Goal: Task Accomplishment & Management: Complete application form

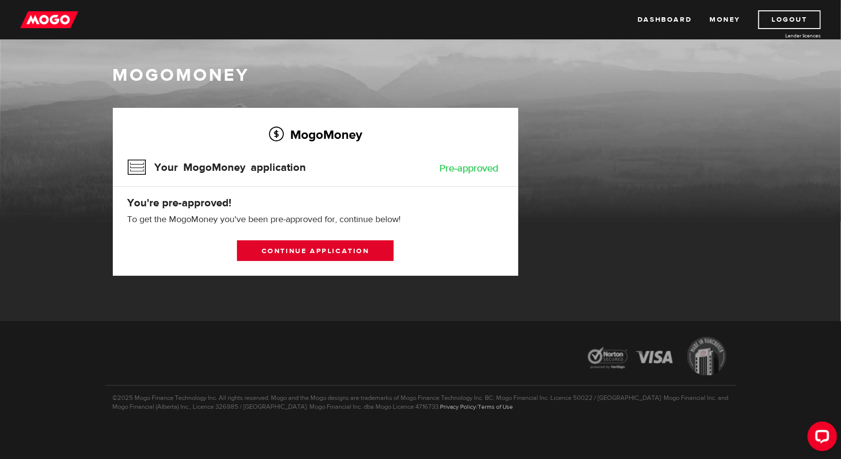
click at [341, 258] on link "Continue application" at bounding box center [315, 250] width 157 height 21
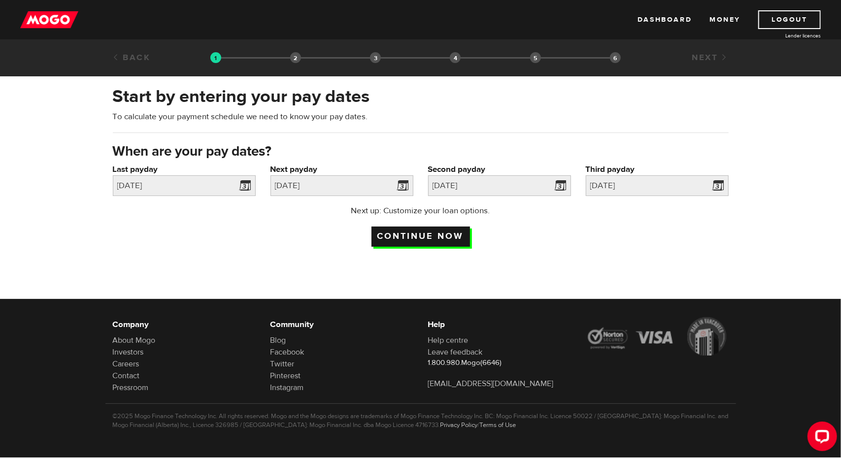
click at [442, 235] on input "Continue now" at bounding box center [420, 237] width 99 height 20
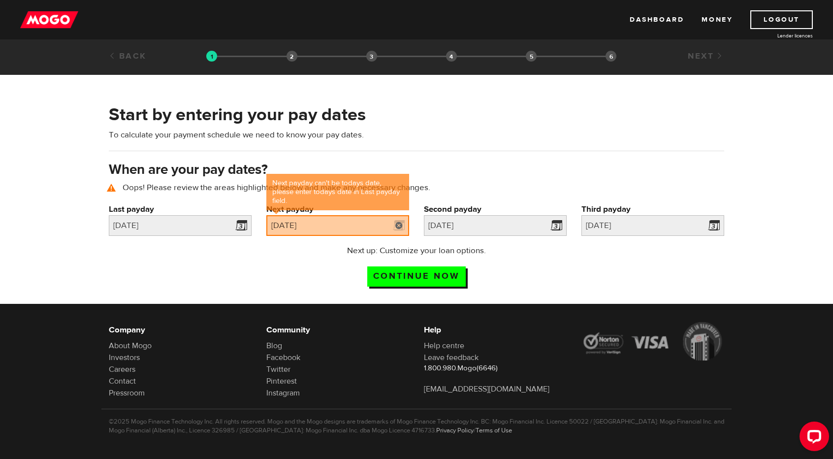
scroll to position [3, 0]
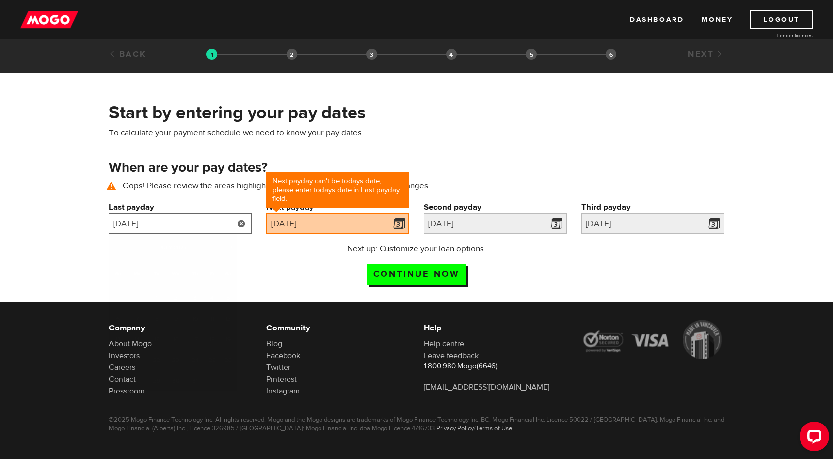
click at [188, 231] on input "2025/07/28" at bounding box center [180, 223] width 143 height 21
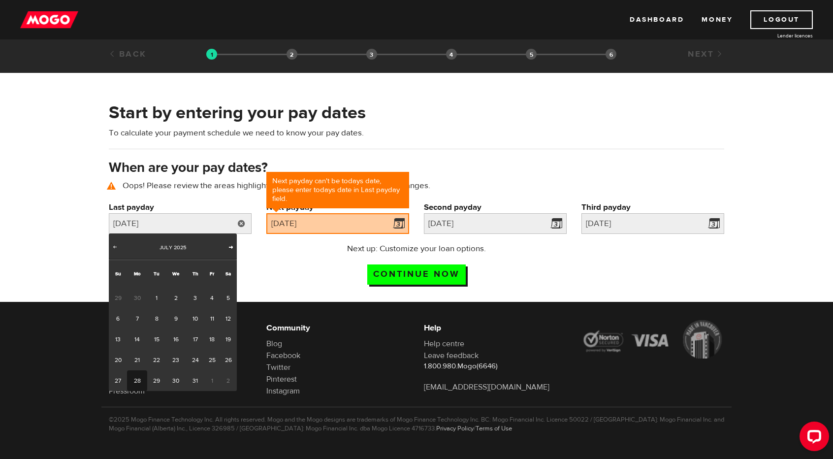
click at [229, 246] on span "Next" at bounding box center [231, 247] width 8 height 8
click at [135, 338] on link "11" at bounding box center [137, 339] width 20 height 21
type input "2025/08/11"
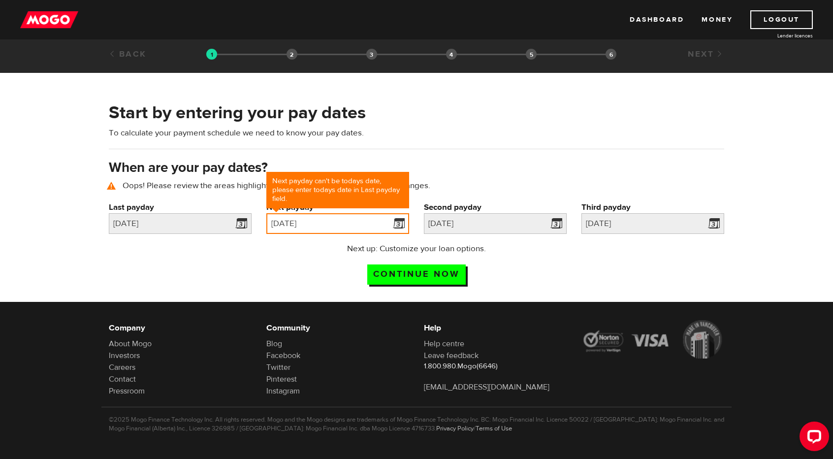
click at [359, 231] on input "2025/08/11" at bounding box center [337, 223] width 143 height 21
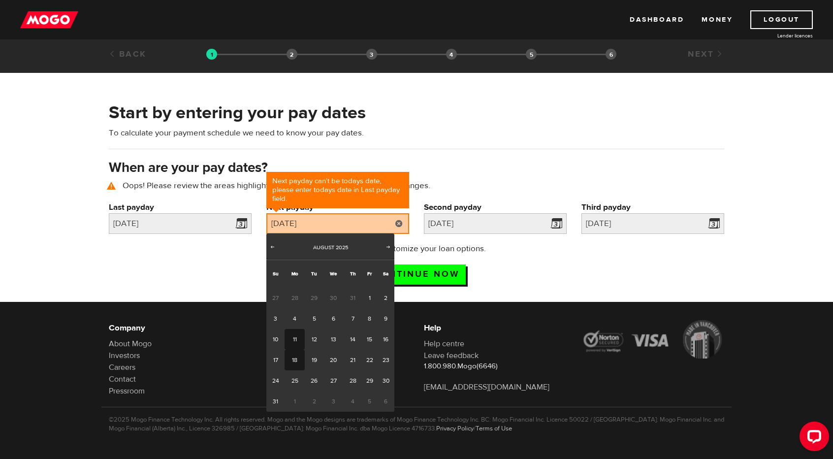
click at [295, 359] on link "18" at bounding box center [295, 360] width 20 height 21
type input "2025/08/18"
type input "2025/9/1"
type input "2025/9/15"
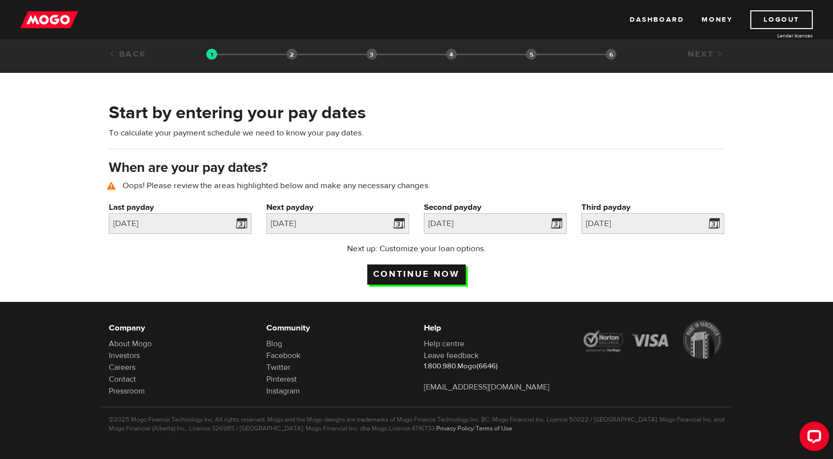
click at [429, 278] on input "Continue now" at bounding box center [416, 275] width 99 height 20
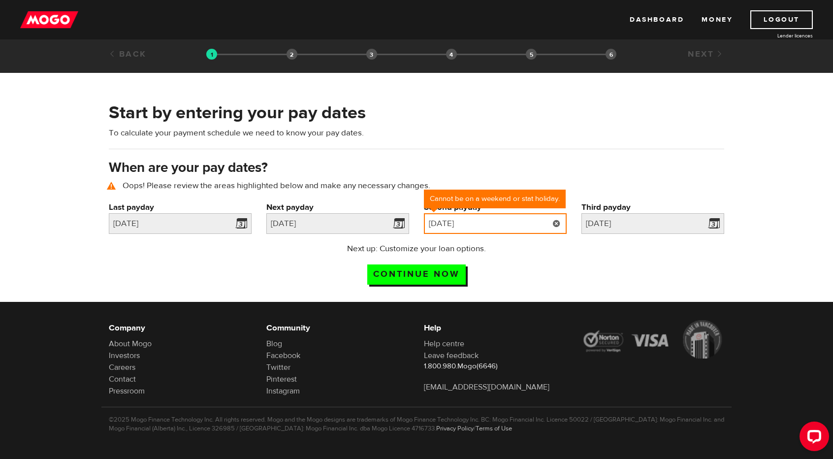
click at [491, 227] on input "2025/09/01" at bounding box center [495, 223] width 143 height 21
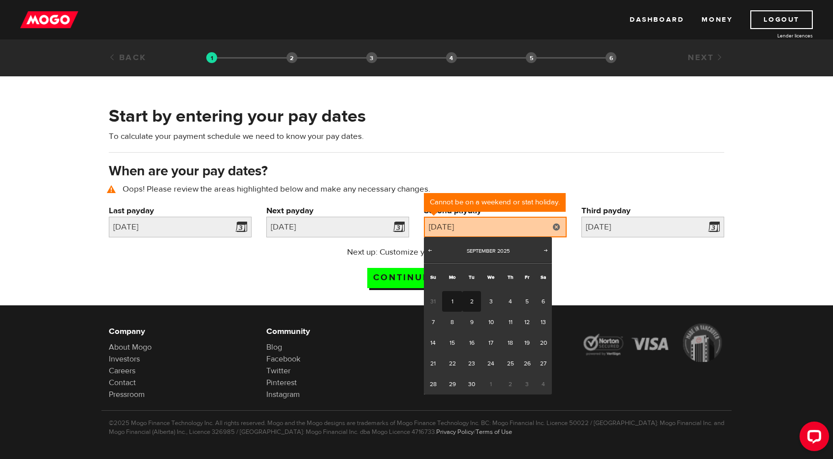
click at [467, 304] on link "2" at bounding box center [472, 301] width 18 height 21
type input "2025/09/02"
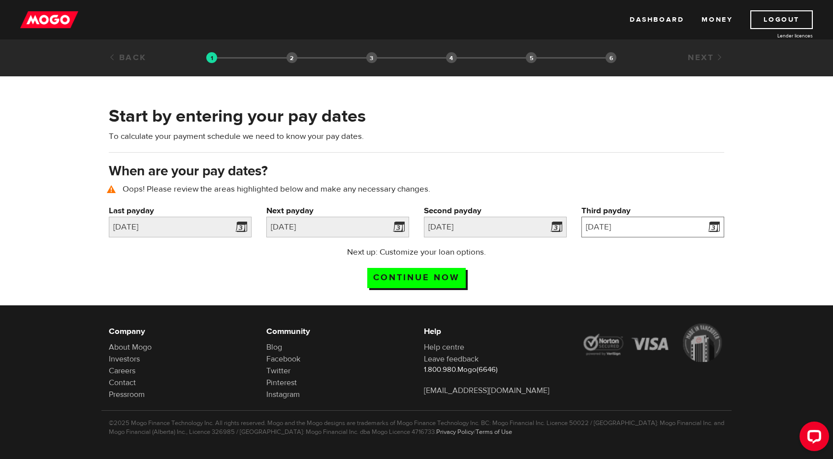
click at [608, 235] on input "2025/09/15" at bounding box center [653, 227] width 143 height 21
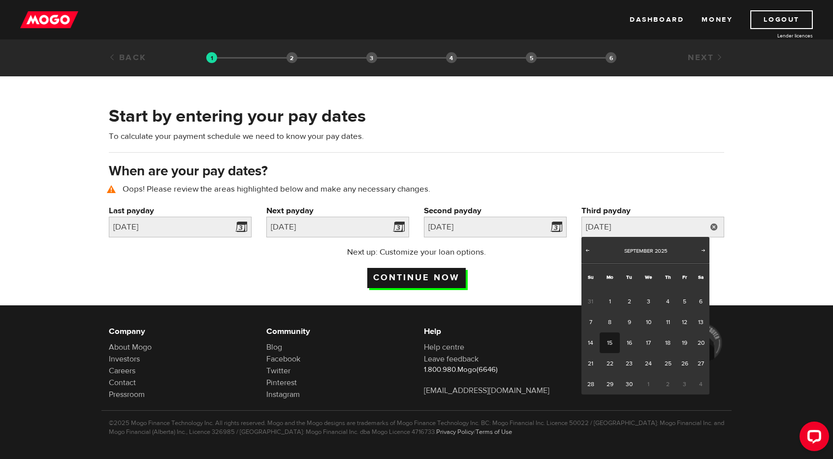
click at [425, 278] on input "Continue now" at bounding box center [416, 278] width 99 height 20
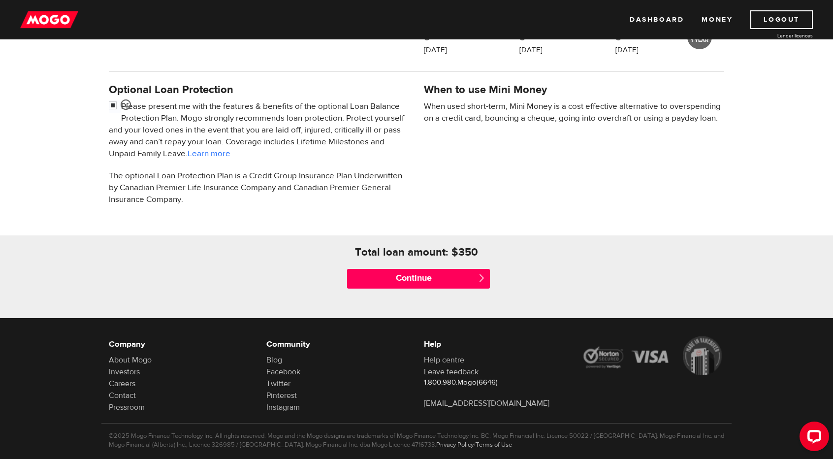
scroll to position [313, 0]
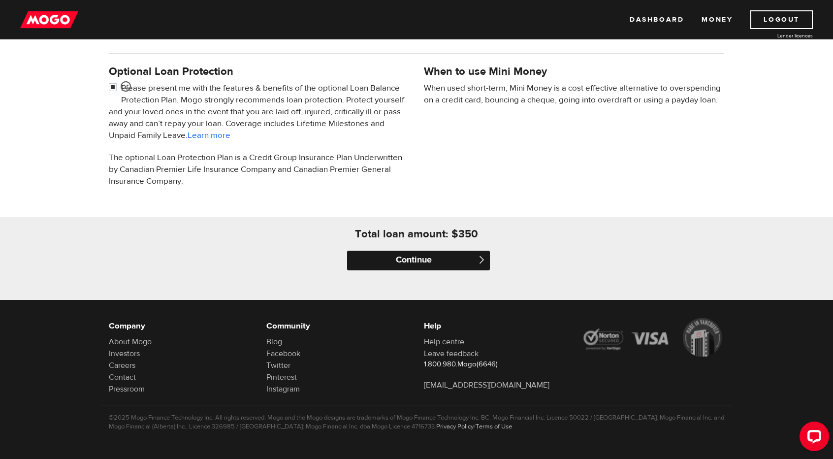
click at [472, 253] on input "Continue" at bounding box center [418, 261] width 143 height 20
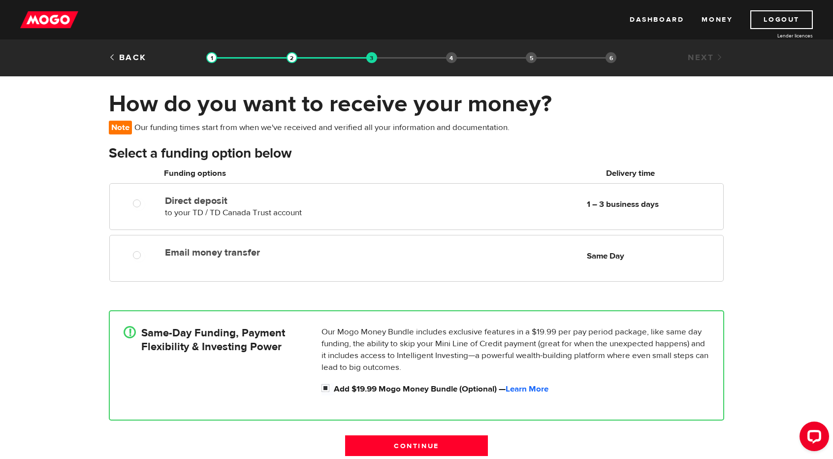
drag, startPoint x: 405, startPoint y: 155, endPoint x: 421, endPoint y: 154, distance: 15.3
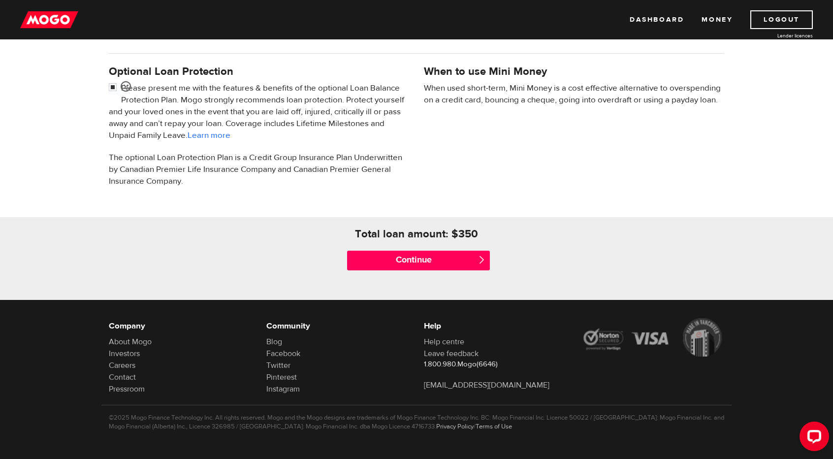
click at [286, 106] on p "Please present me with the features & benefits of the optional Loan Balance Pro…" at bounding box center [259, 111] width 300 height 59
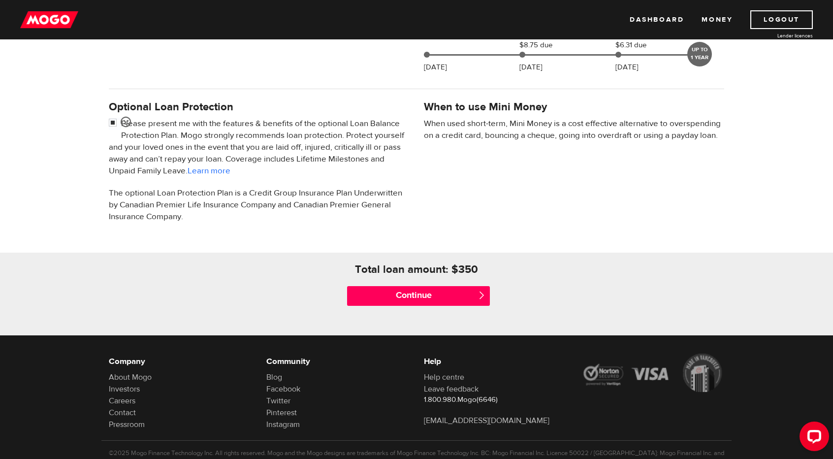
scroll to position [215, 0]
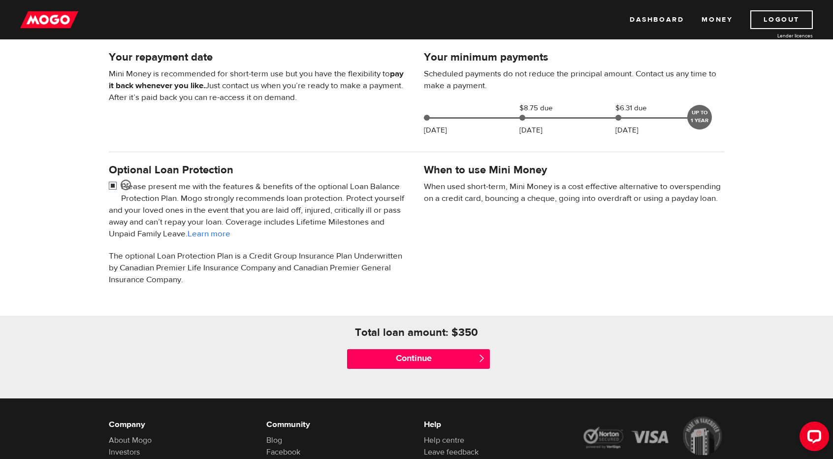
click at [109, 181] on input "checkbox" at bounding box center [115, 187] width 12 height 12
checkbox input "false"
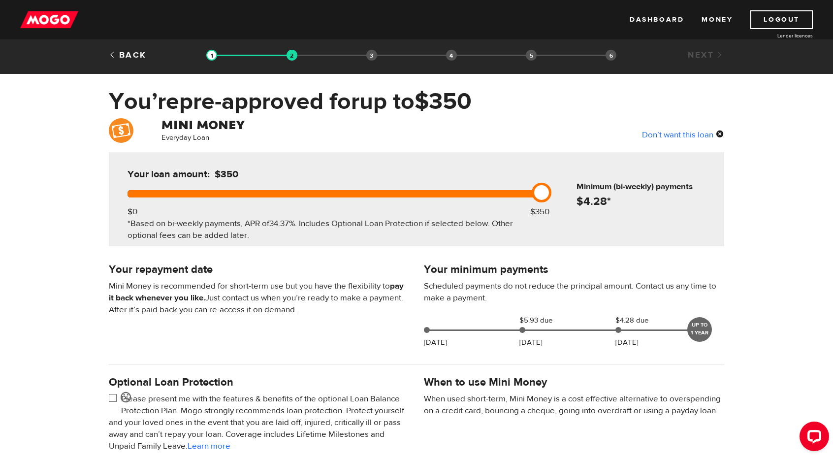
scroll to position [0, 0]
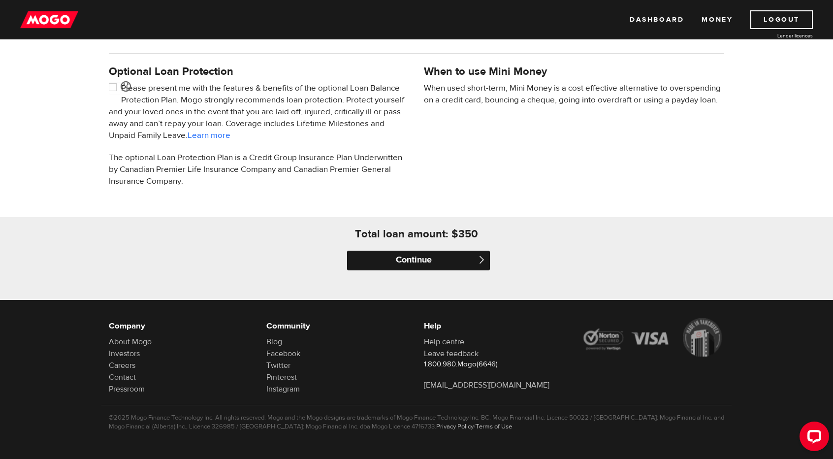
click at [447, 267] on input "Continue" at bounding box center [418, 261] width 143 height 20
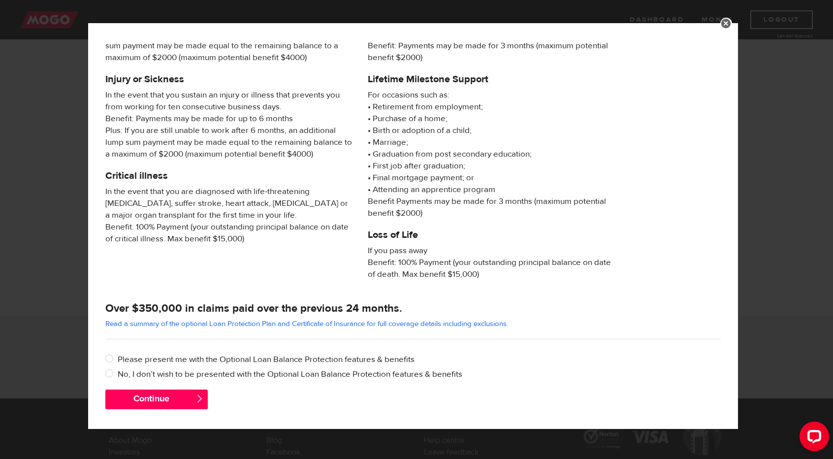
scroll to position [85, 0]
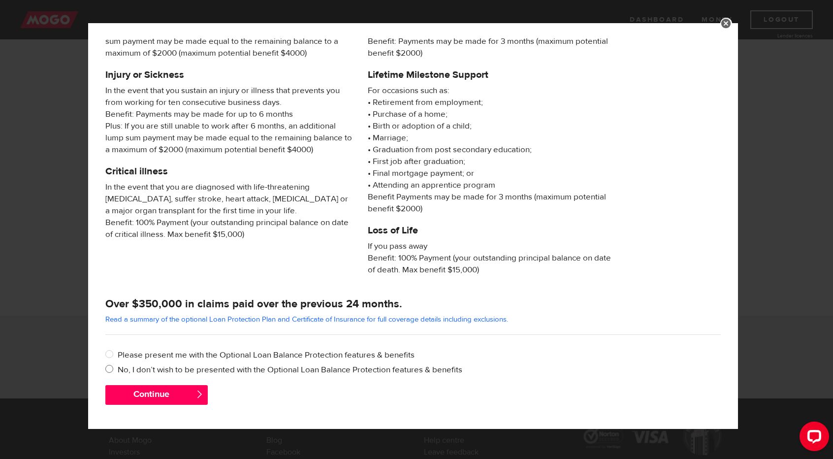
click at [132, 370] on label "No, I don’t wish to be presented with the Optional Loan Balance Protection feat…" at bounding box center [419, 370] width 603 height 12
click at [118, 370] on input "No, I don’t wish to be presented with the Optional Loan Balance Protection feat…" at bounding box center [111, 370] width 12 height 12
radio input "true"
click at [147, 393] on button "Continue" at bounding box center [156, 395] width 102 height 20
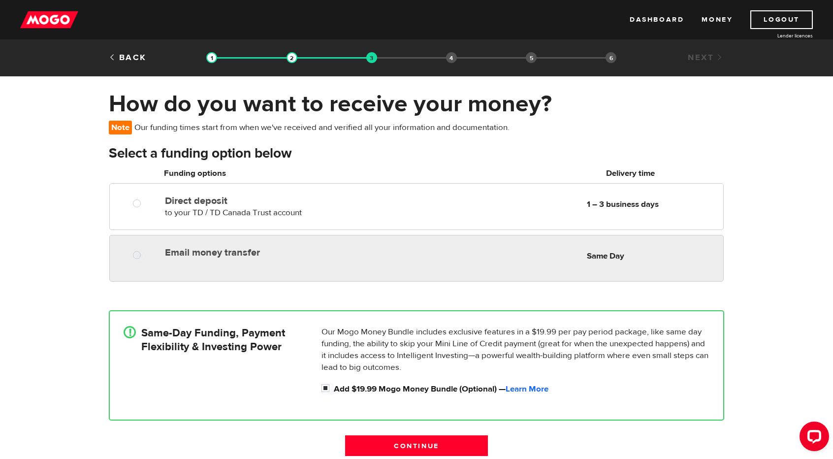
radio input "true"
click at [334, 251] on label "Email money transfer" at bounding box center [278, 253] width 227 height 12
click at [145, 251] on input "Email money transfer" at bounding box center [139, 256] width 12 height 12
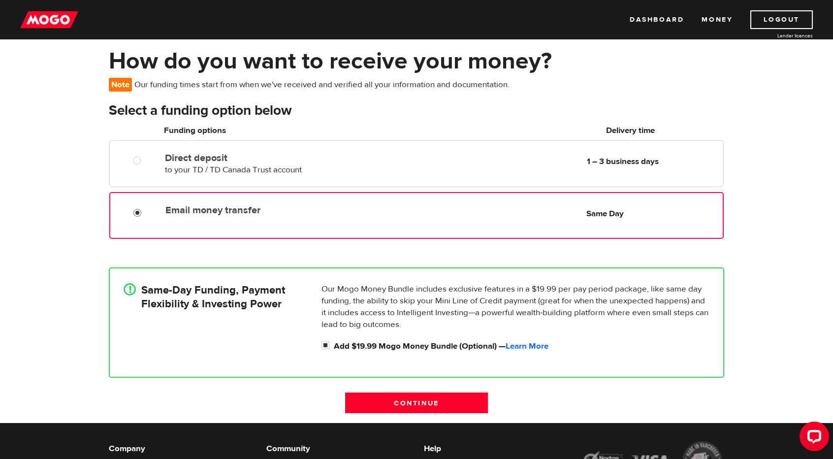
scroll to position [49, 0]
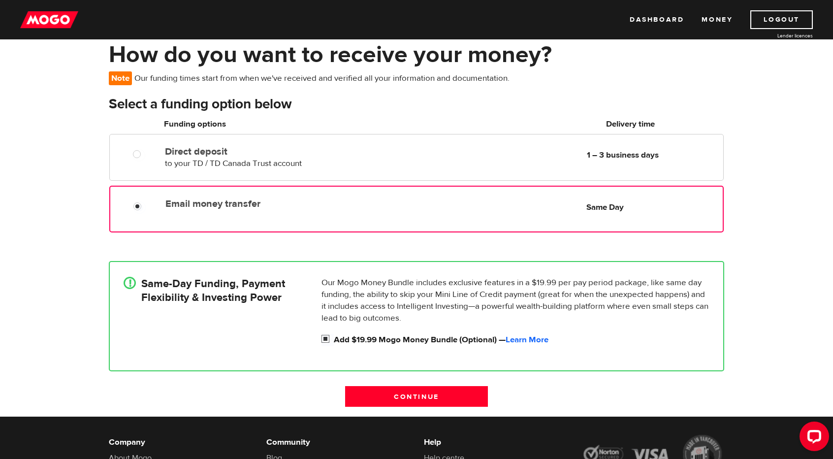
click at [414, 341] on label "Add $19.99 Mogo Money Bundle (Optional) — Learn More" at bounding box center [522, 340] width 376 height 12
click at [334, 341] on input "Add $19.99 Mogo Money Bundle (Optional) — Learn More" at bounding box center [328, 340] width 12 height 12
checkbox input "false"
radio input "false"
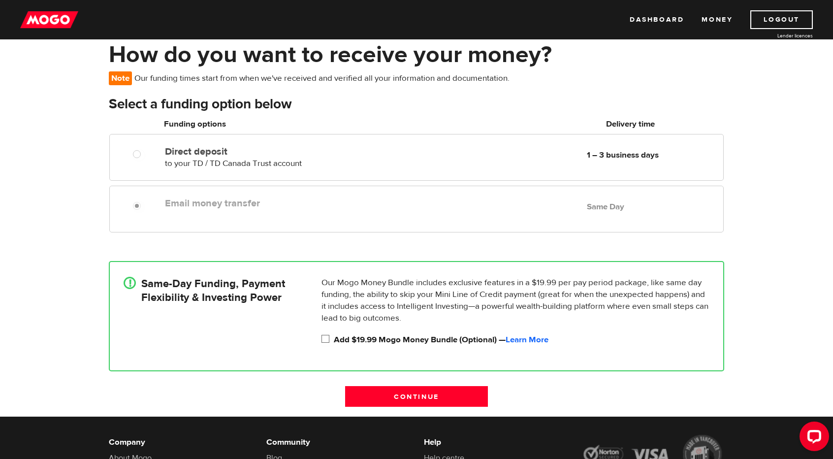
click at [321, 195] on div "Email money transfer Delivery in Same Day" at bounding box center [278, 202] width 234 height 16
click at [325, 219] on div "Email money transfer Delivery in Same Day Same Day" at bounding box center [416, 209] width 615 height 47
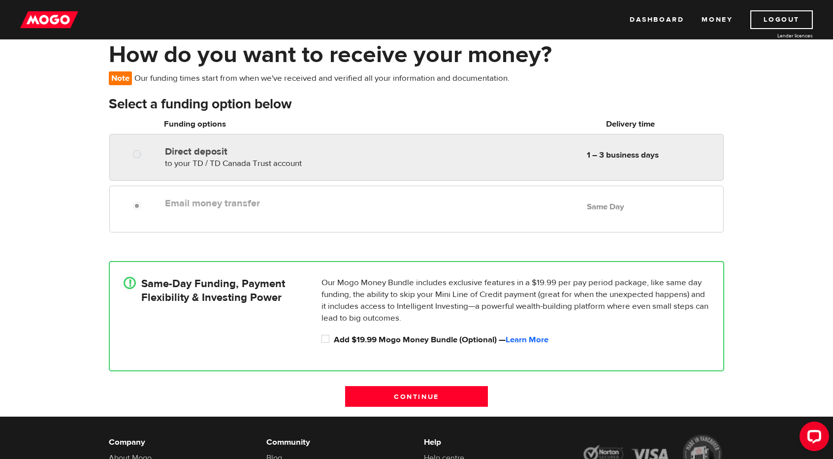
radio input "true"
click at [357, 142] on div "Direct deposit to your TD / TD Canada Trust account Delivery in 1 – 3 business …" at bounding box center [278, 156] width 234 height 28
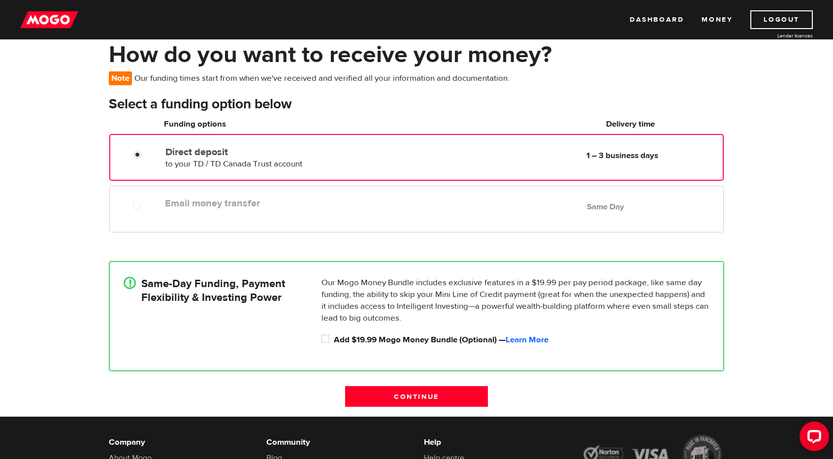
click at [335, 210] on div "Email money transfer Delivery in Same Day Same Day" at bounding box center [442, 203] width 563 height 19
click at [216, 201] on label "Email money transfer" at bounding box center [278, 204] width 227 height 12
click at [393, 337] on label "Add $19.99 Mogo Money Bundle (Optional) — Learn More" at bounding box center [522, 340] width 376 height 12
click at [334, 337] on input "Add $19.99 Mogo Money Bundle (Optional) — Learn More" at bounding box center [328, 340] width 12 height 12
checkbox input "true"
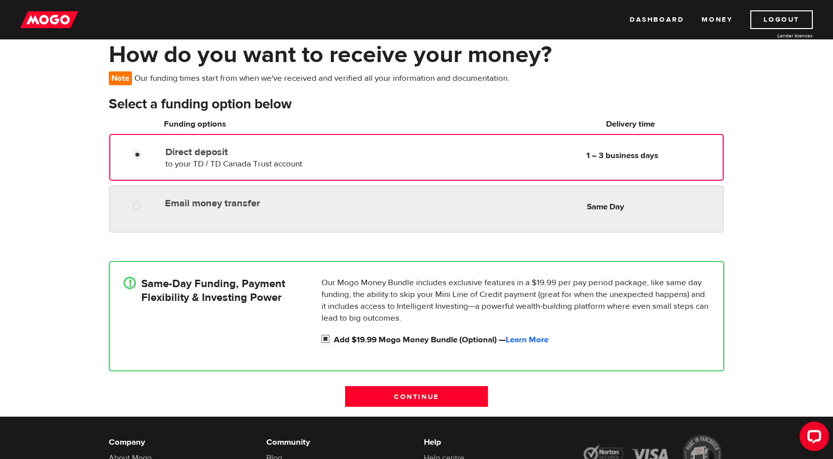
radio input "true"
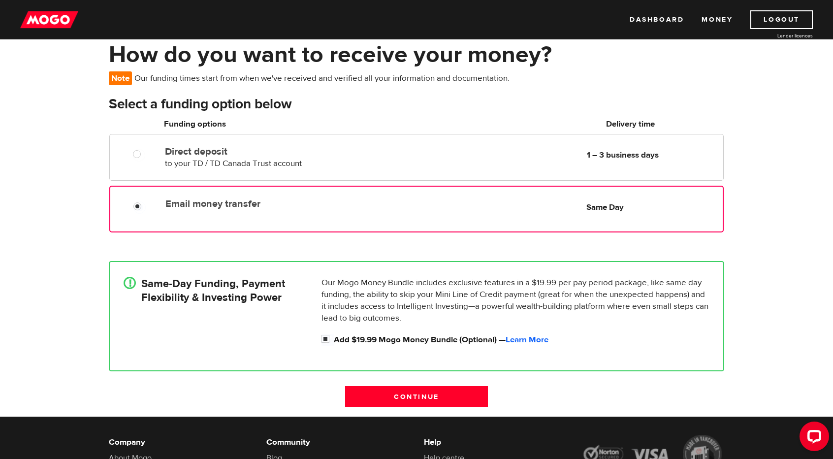
click at [252, 218] on div "Email money transfer Delivery in Same Day Same Day" at bounding box center [416, 209] width 615 height 47
click at [371, 336] on label "Add $19.99 Mogo Money Bundle (Optional) — Learn More" at bounding box center [522, 340] width 376 height 12
click at [334, 336] on input "Add $19.99 Mogo Money Bundle (Optional) — Learn More" at bounding box center [328, 340] width 12 height 12
checkbox input "false"
radio input "false"
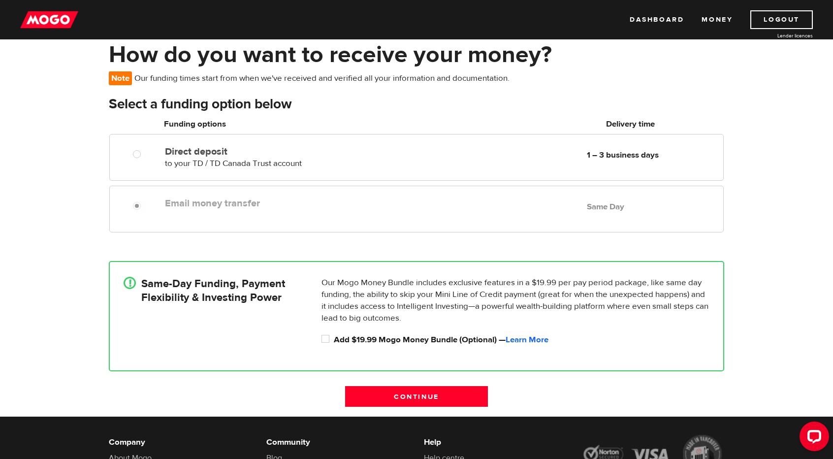
click at [470, 395] on input "Continue" at bounding box center [416, 396] width 143 height 21
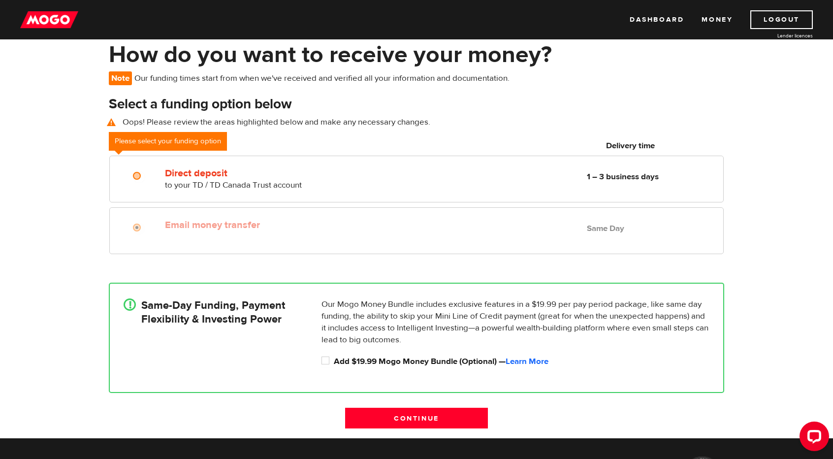
click at [461, 391] on div "! Same-Day Funding, Payment Flexibility & Investing Power Our Mogo Money Bundle…" at bounding box center [417, 338] width 616 height 110
